Goal: Task Accomplishment & Management: Use online tool/utility

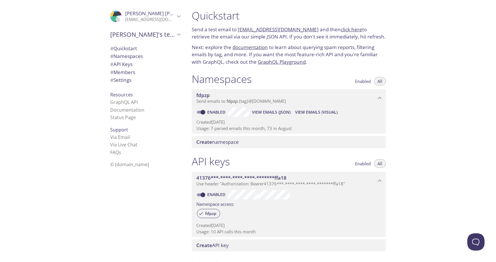
click at [265, 113] on span "View Emails (JSON)" at bounding box center [271, 112] width 38 height 7
click at [277, 113] on span "View Emails (JSON)" at bounding box center [271, 112] width 38 height 7
click at [273, 112] on span "View Emails (JSON)" at bounding box center [271, 112] width 38 height 7
